Goal: Check status: Check status

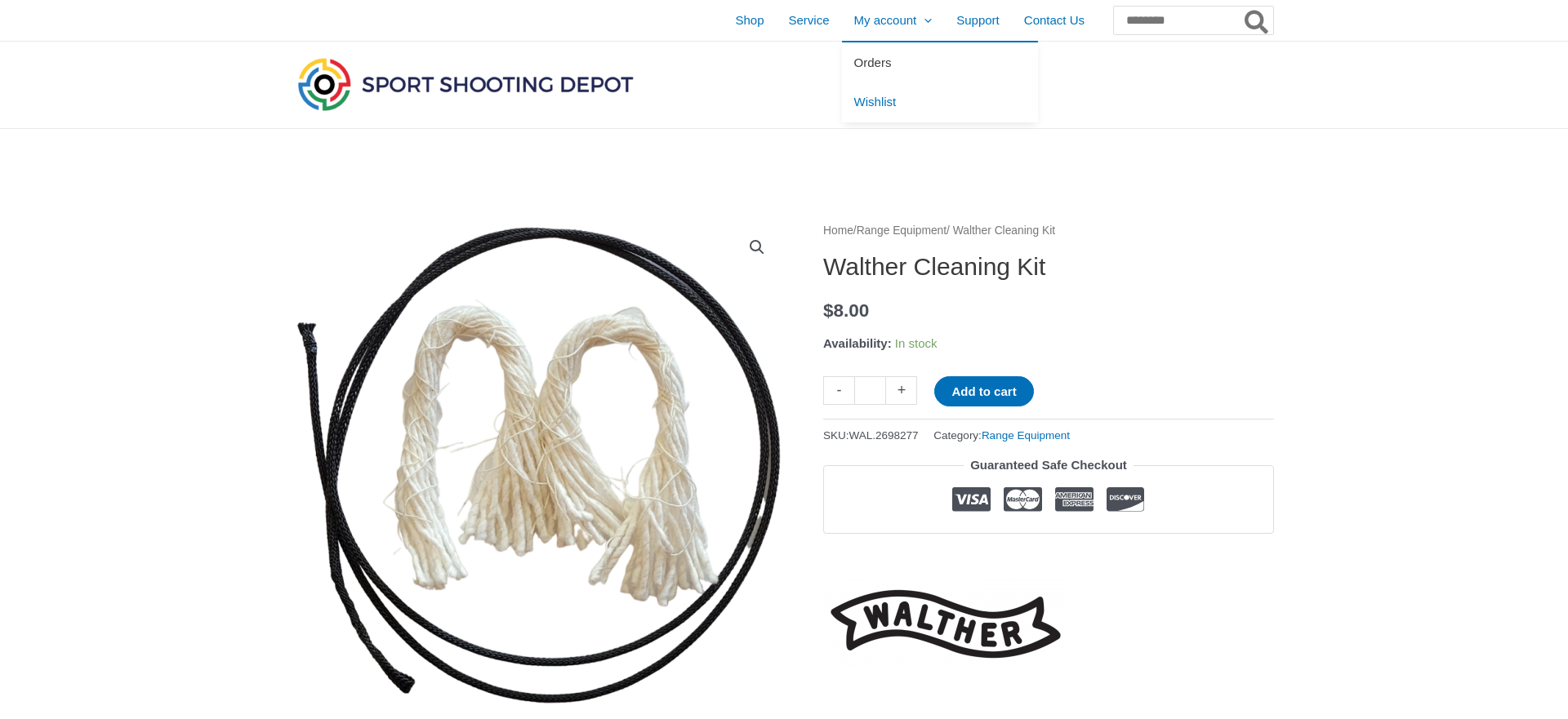
click at [854, 61] on span "Orders" at bounding box center [873, 63] width 38 height 14
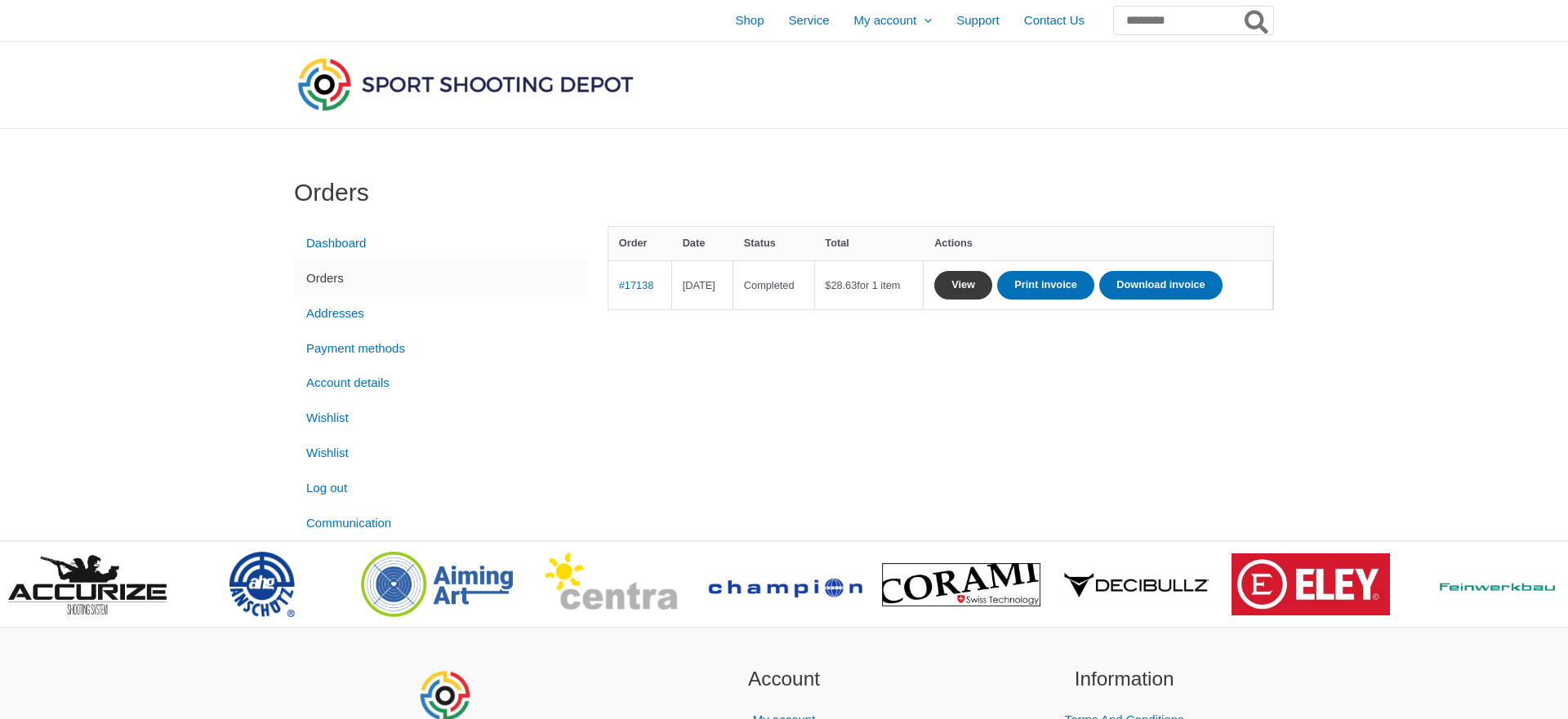
click at [993, 282] on link "View" at bounding box center [964, 286] width 58 height 29
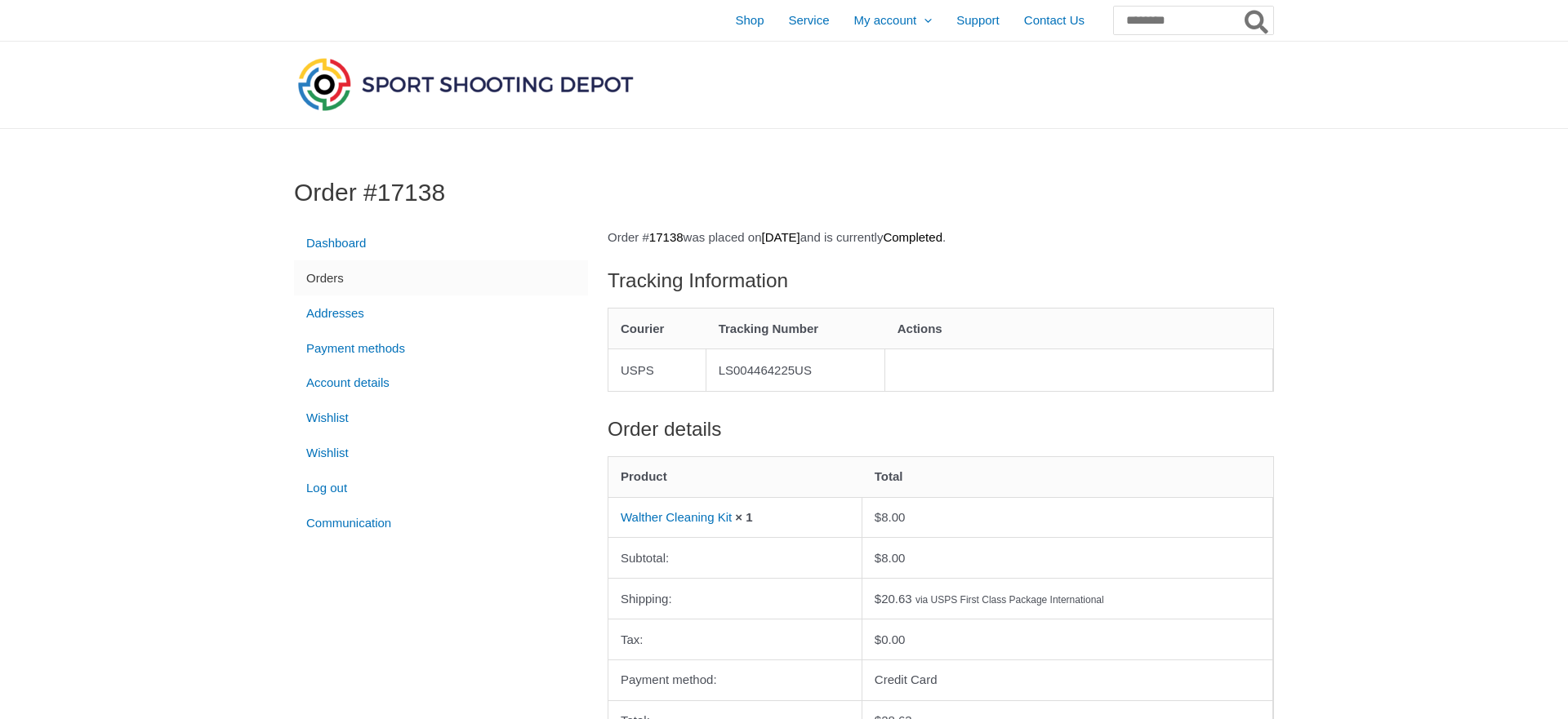
drag, startPoint x: 724, startPoint y: 370, endPoint x: 831, endPoint y: 373, distance: 107.0
click at [831, 373] on td "LS004464225US" at bounding box center [796, 370] width 179 height 42
copy td "LS004464225US"
